Goal: Task Accomplishment & Management: Use online tool/utility

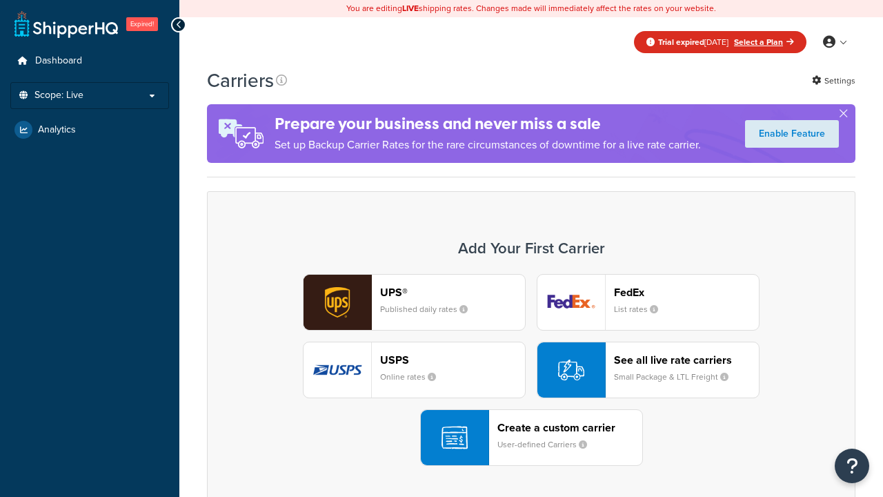
click at [531, 370] on div "UPS® Published daily rates FedEx List rates USPS Online rates See all live rate…" at bounding box center [530, 370] width 619 height 192
click at [531, 437] on div "Create a custom carrier User-defined Carriers" at bounding box center [569, 437] width 145 height 33
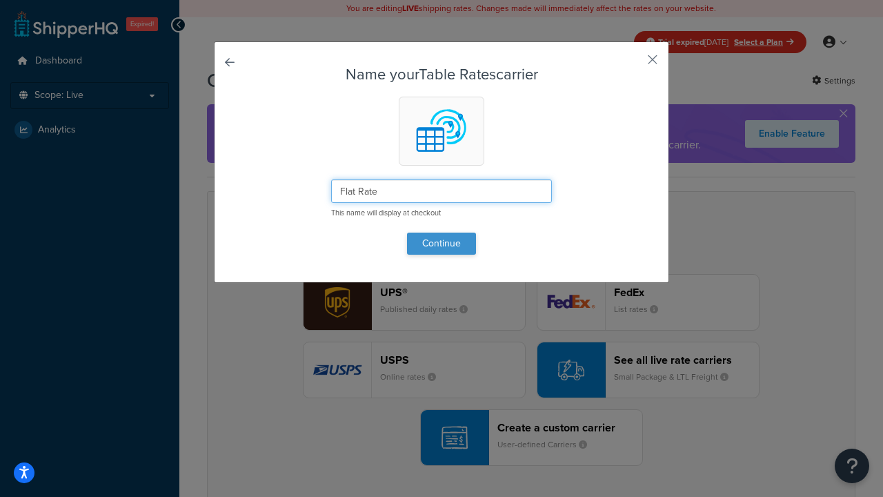
type input "Flat Rate"
click at [441, 243] on button "Continue" at bounding box center [441, 243] width 69 height 22
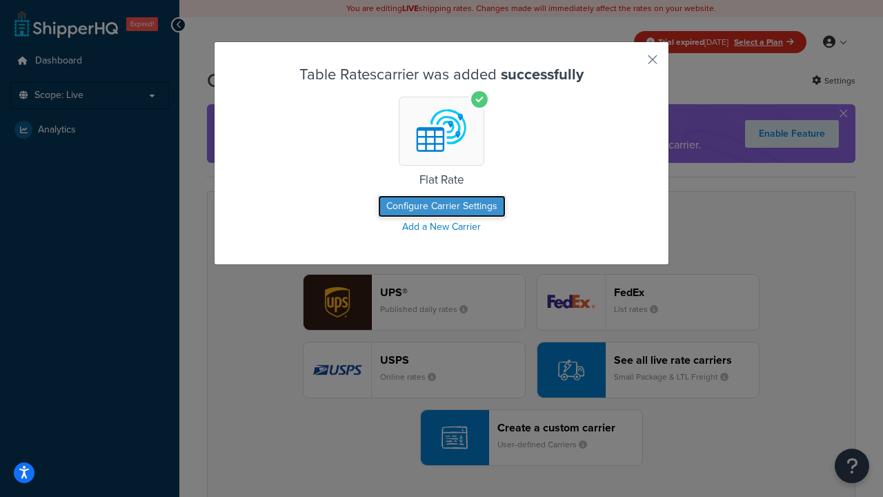
click at [441, 206] on button "Configure Carrier Settings" at bounding box center [442, 206] width 128 height 22
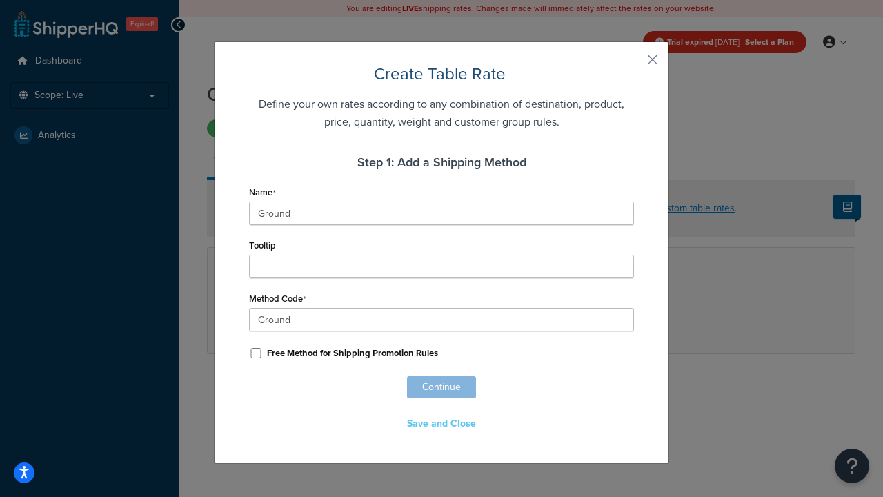
scroll to position [862, 0]
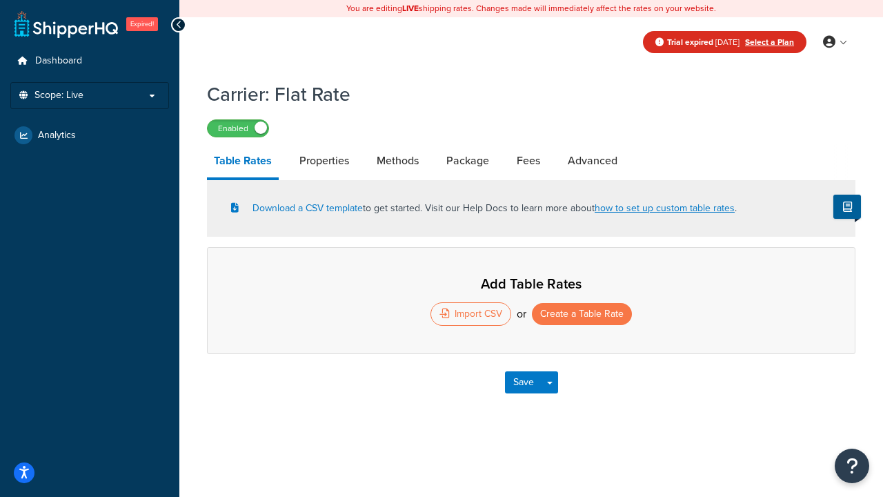
select select "25"
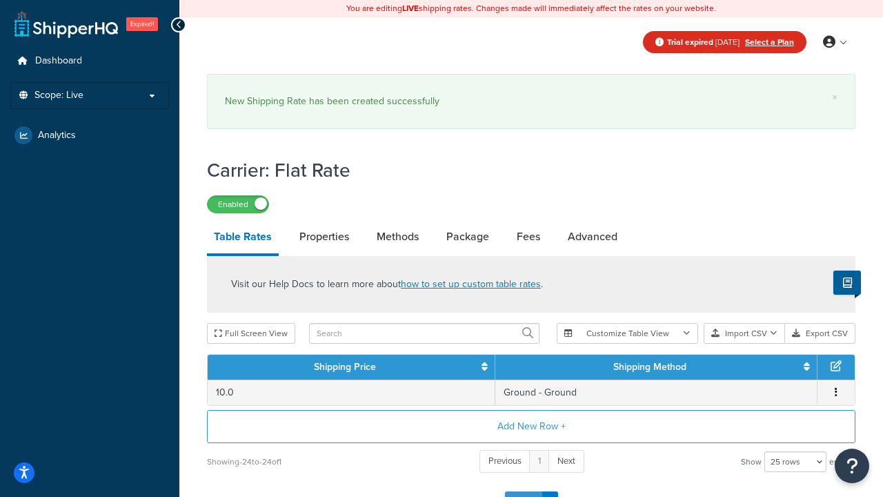
click at [523, 491] on button "Save" at bounding box center [523, 502] width 37 height 22
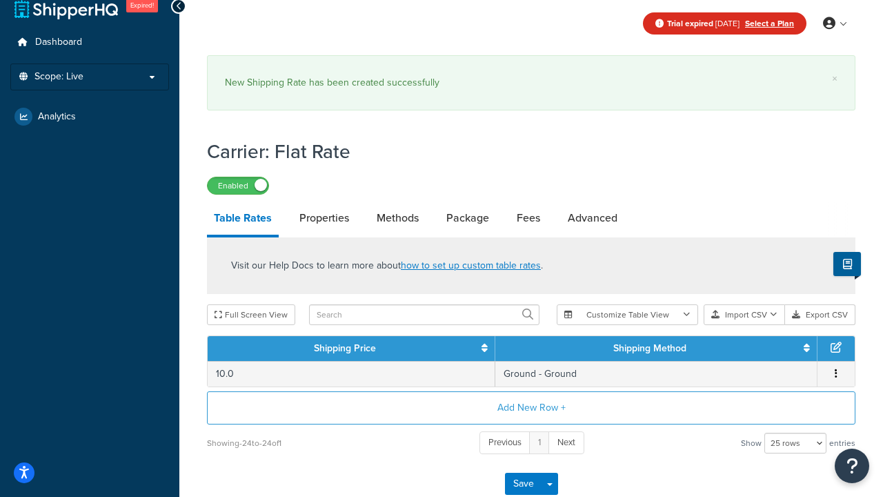
scroll to position [0, 0]
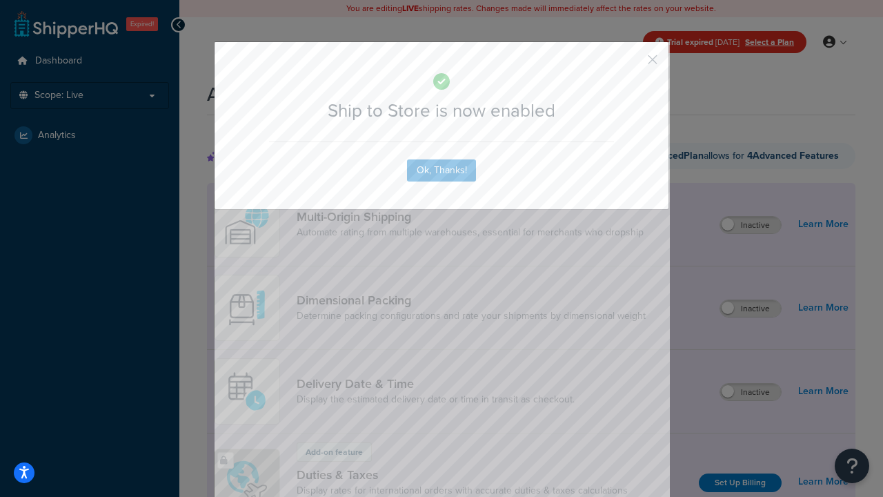
scroll to position [1042, 0]
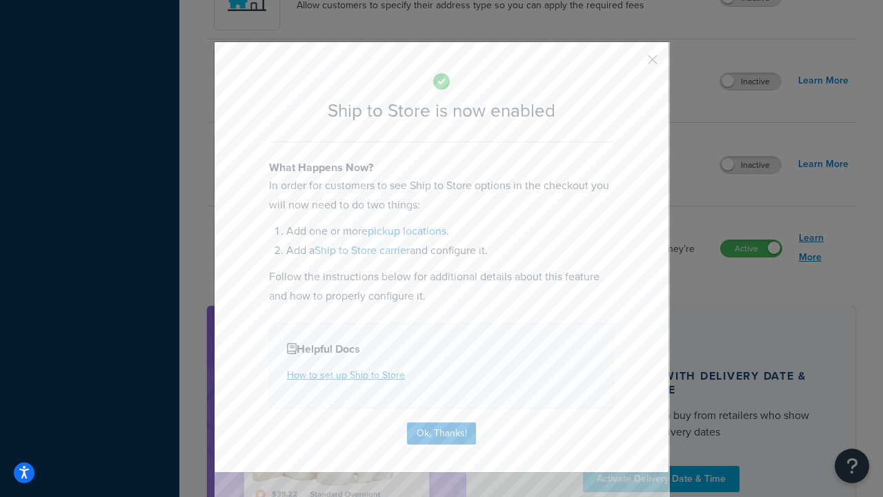
click at [441, 432] on button "Ok, Thanks!" at bounding box center [441, 433] width 69 height 22
click at [824, 248] on link "Learn More" at bounding box center [824, 247] width 50 height 39
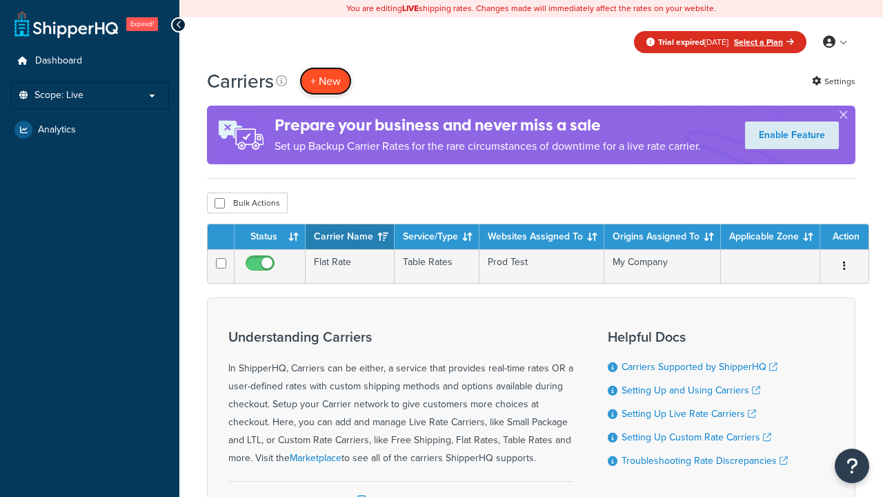
click at [326, 81] on button "+ New" at bounding box center [325, 81] width 52 height 28
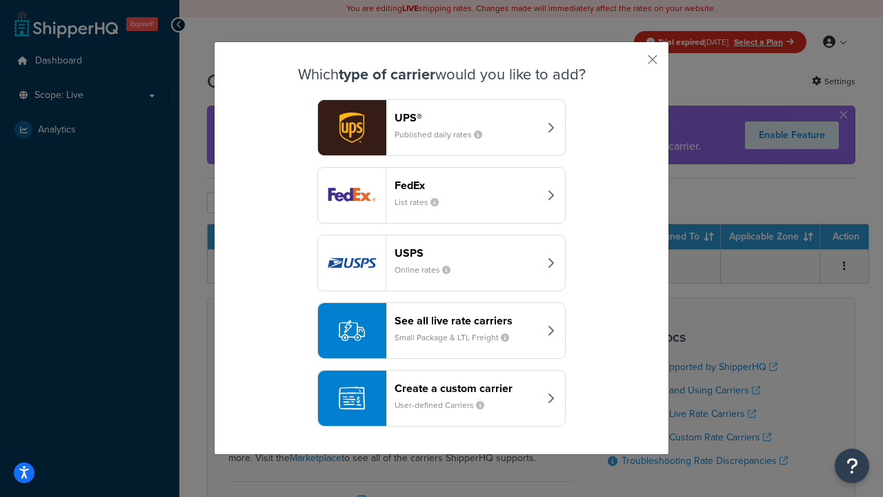
click at [441, 398] on div "Create a custom carrier User-defined Carriers" at bounding box center [467, 397] width 144 height 33
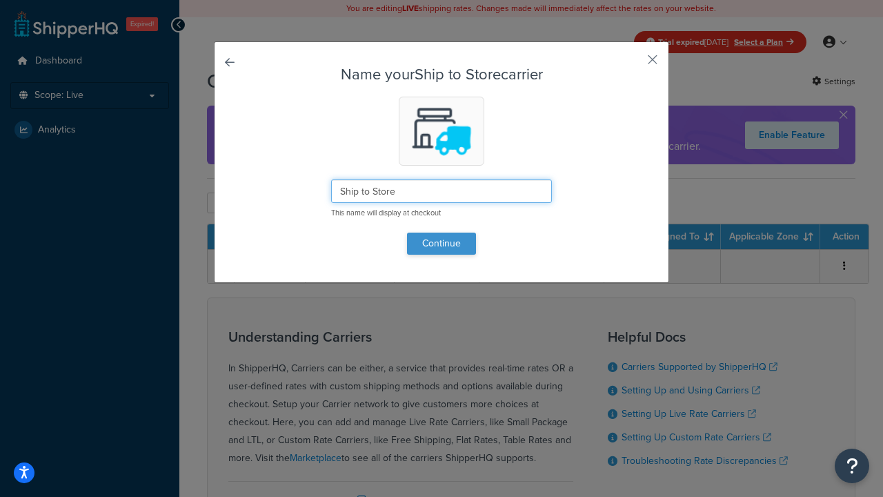
type input "Ship to Store"
click at [441, 243] on button "Continue" at bounding box center [441, 243] width 69 height 22
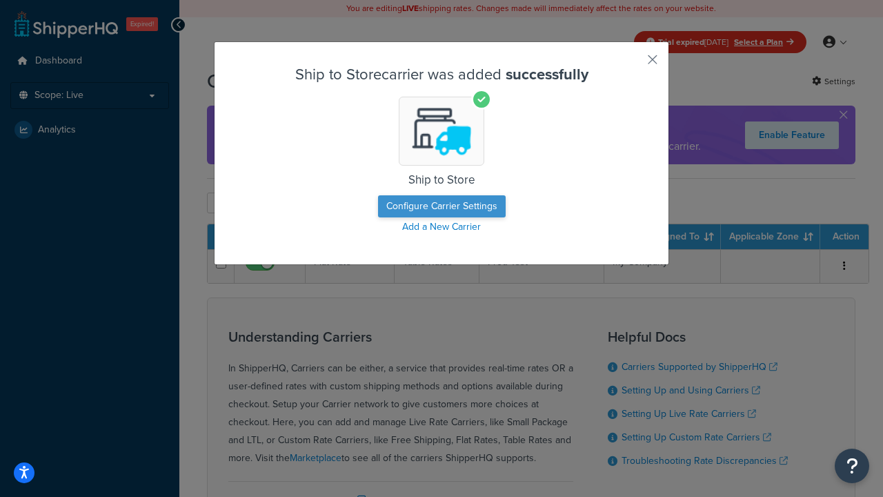
click at [441, 206] on button "Configure Carrier Settings" at bounding box center [442, 206] width 128 height 22
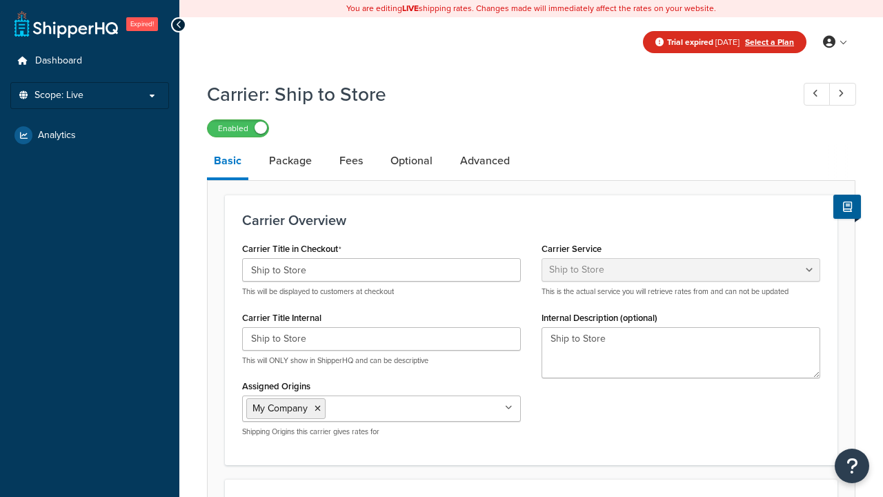
select select "shipToStore"
select select "183194"
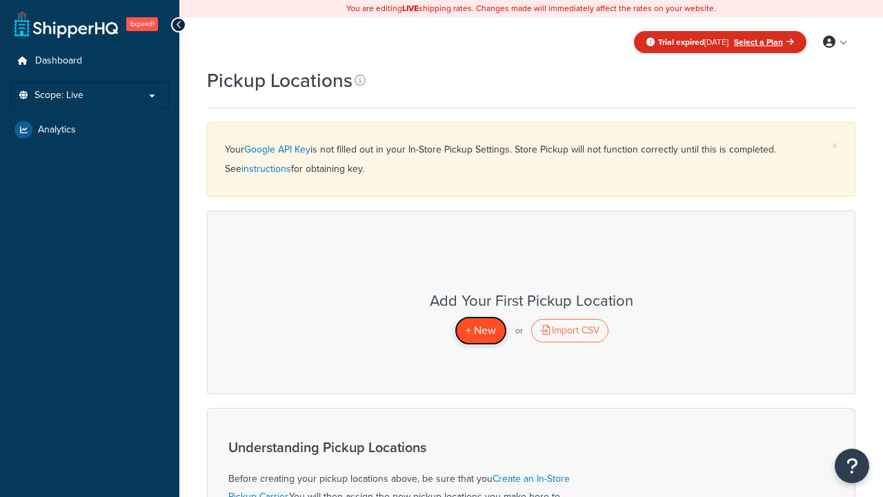
click at [480, 330] on span "+ New" at bounding box center [481, 330] width 30 height 16
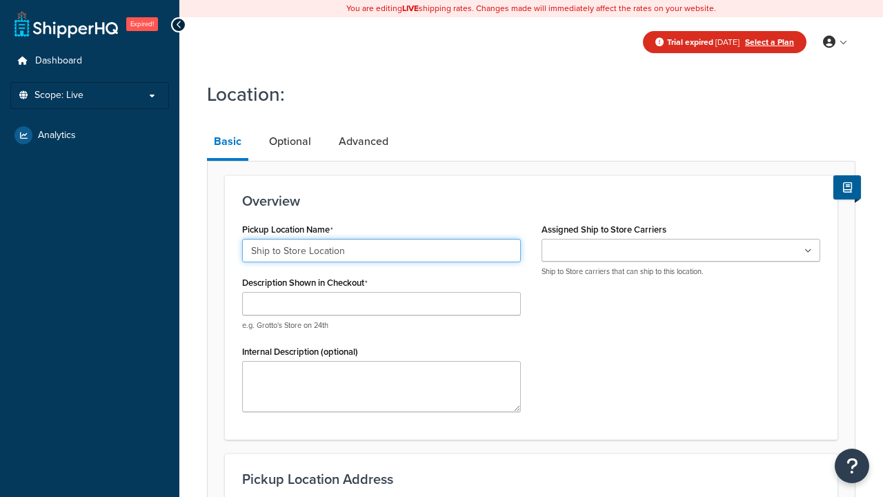
type input "Ship to Store Location"
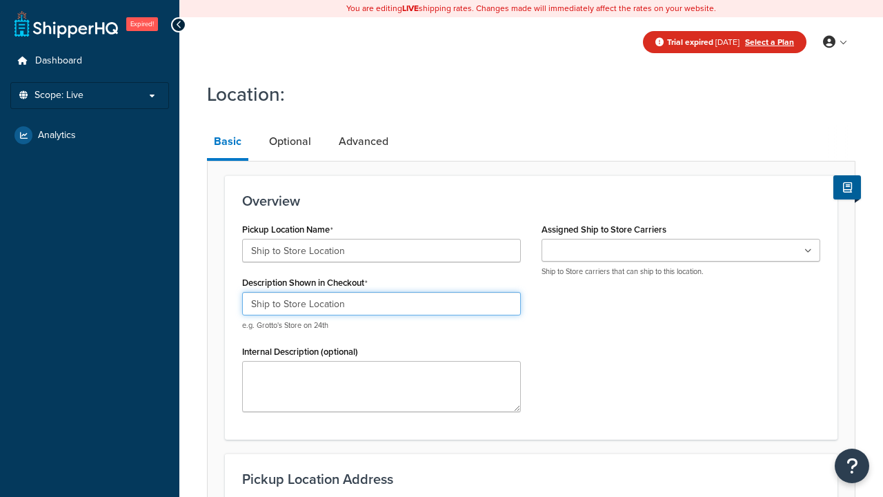
type input "Ship to Store Location"
click at [681, 250] on ul at bounding box center [680, 250] width 279 height 23
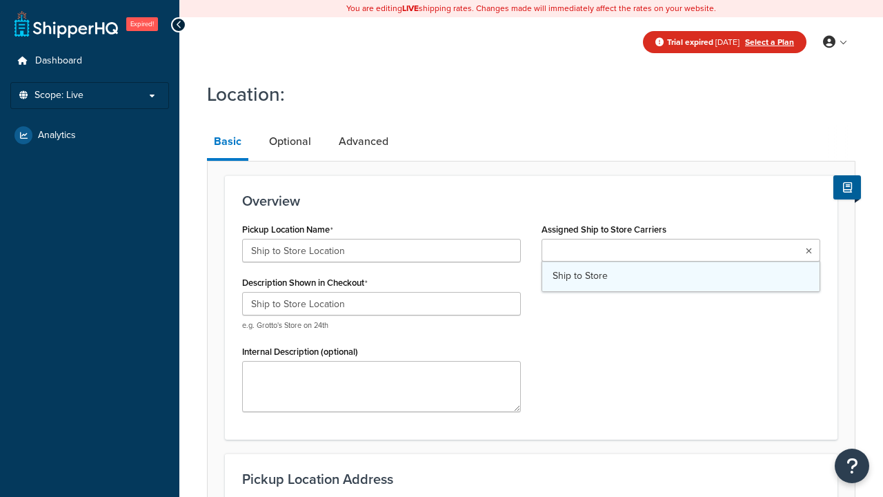
type input "2556 Bark Wood Road"
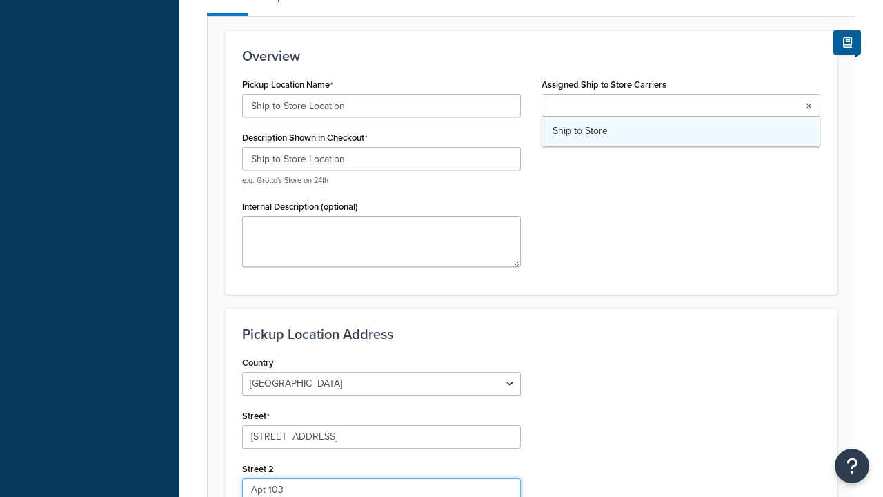
type input "Apt 103"
type input "Schaumburg"
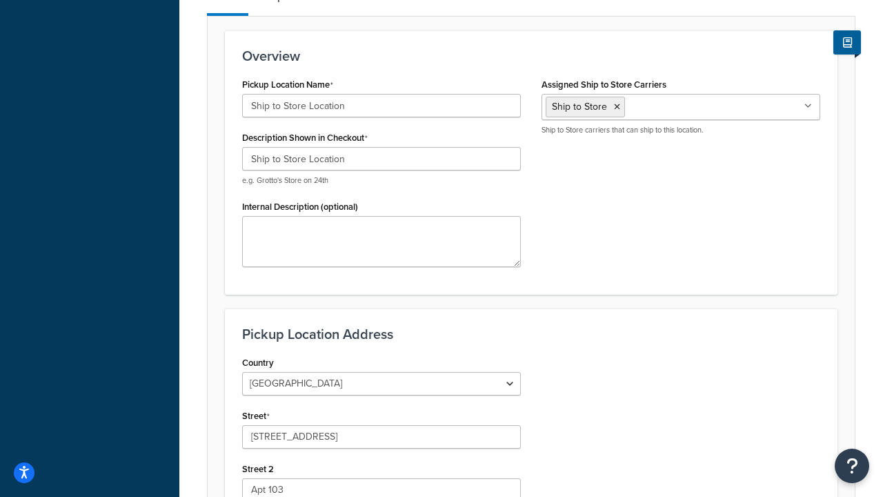
select select "13"
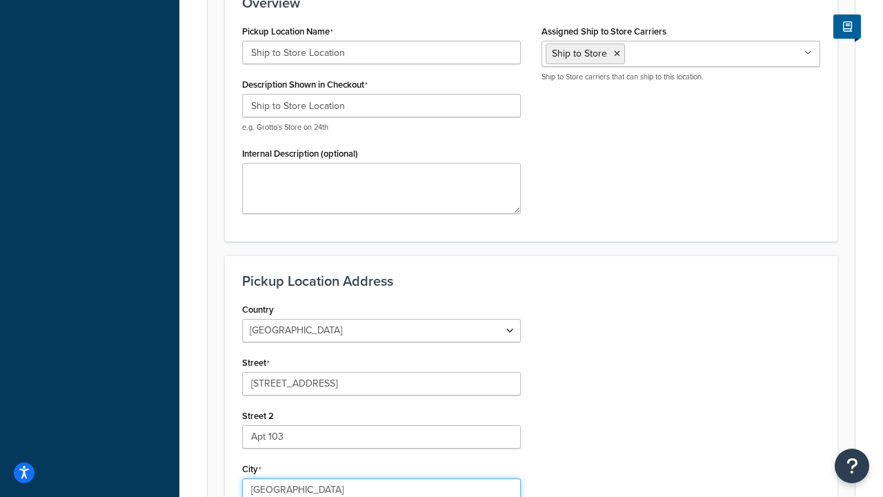
type input "Schaumburg"
type input "60173"
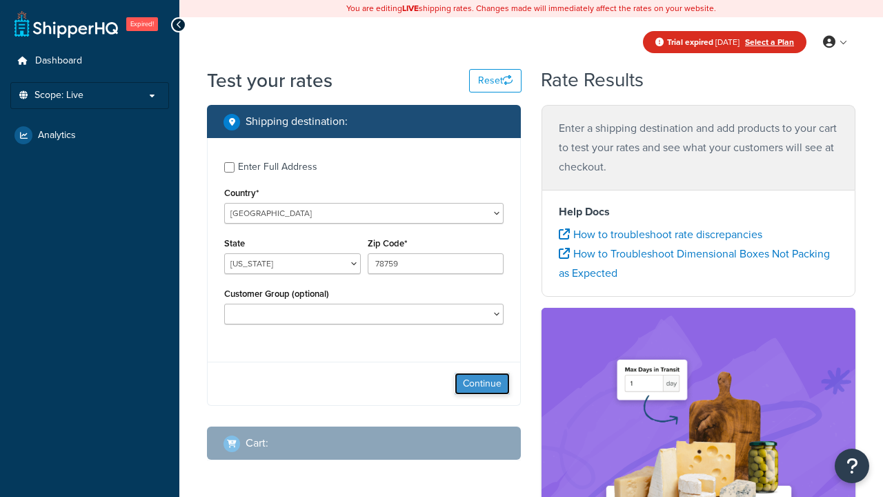
click at [482, 385] on button "Continue" at bounding box center [482, 383] width 55 height 22
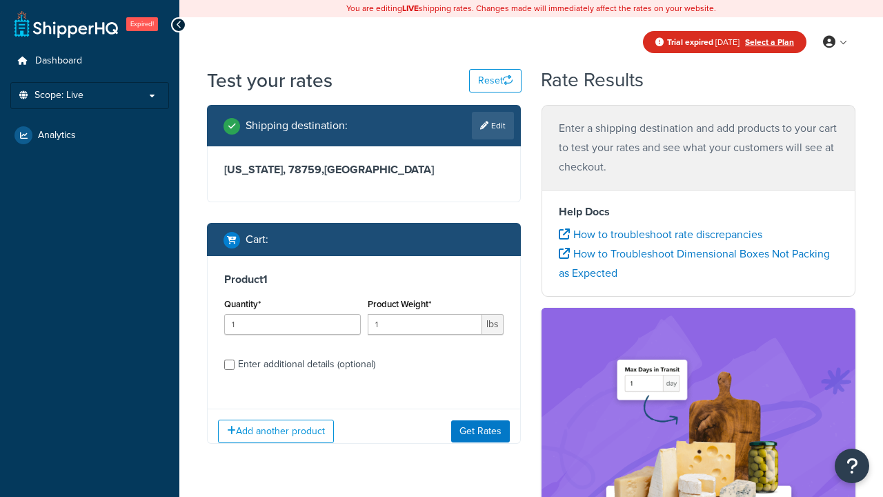
select select "IL"
type input "60173"
